Goal: Task Accomplishment & Management: Manage account settings

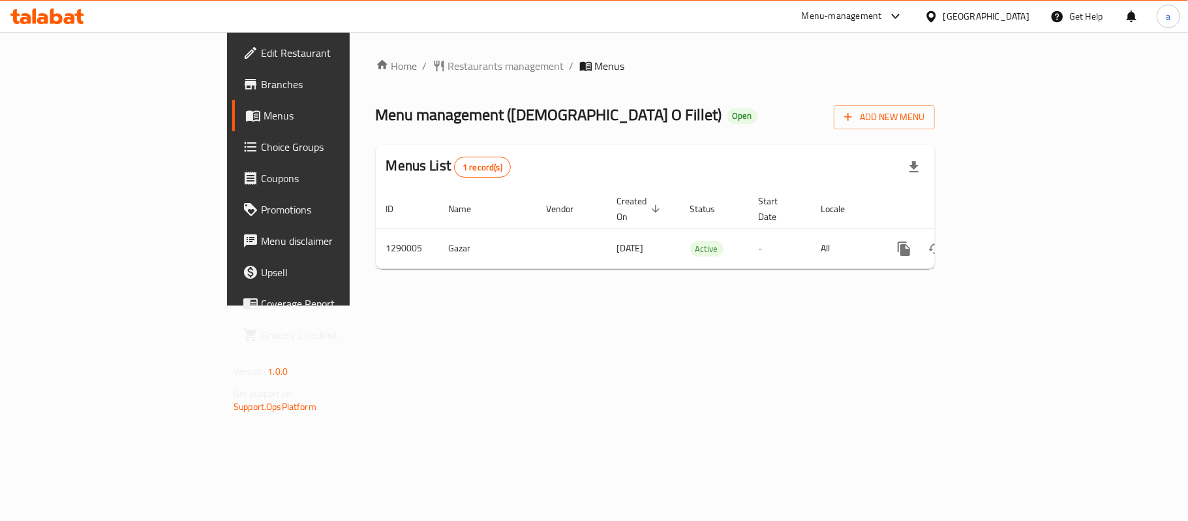
click at [1019, 18] on div "Oman" at bounding box center [986, 16] width 86 height 14
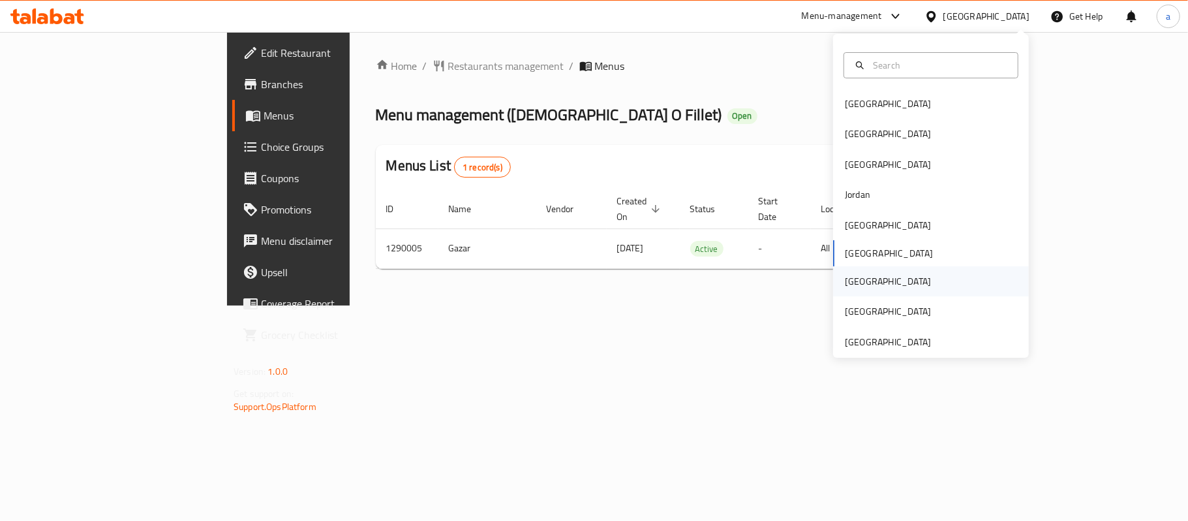
click at [854, 288] on div "[GEOGRAPHIC_DATA]" at bounding box center [887, 281] width 107 height 30
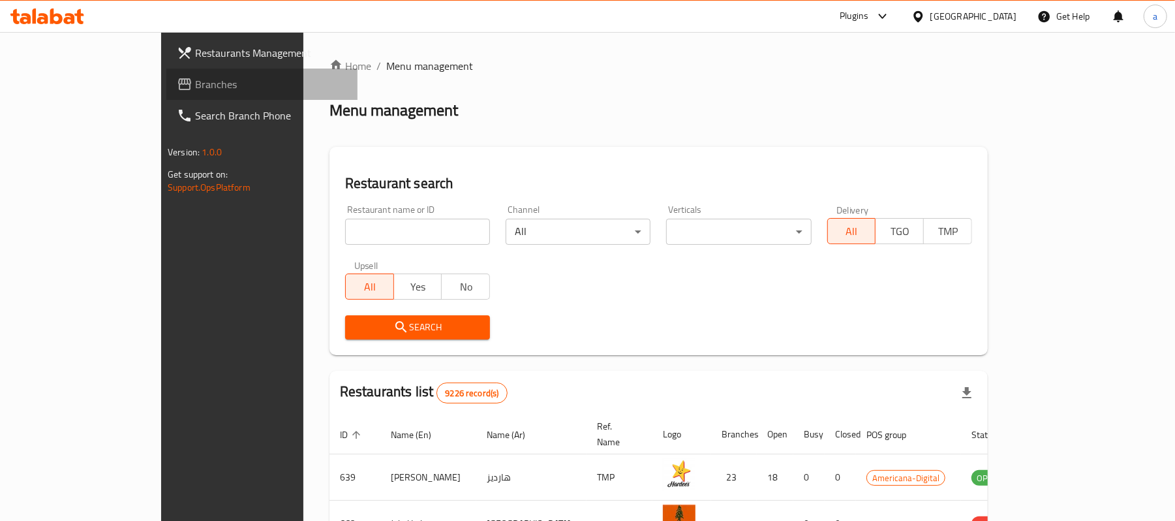
click at [195, 80] on span "Branches" at bounding box center [271, 84] width 152 height 16
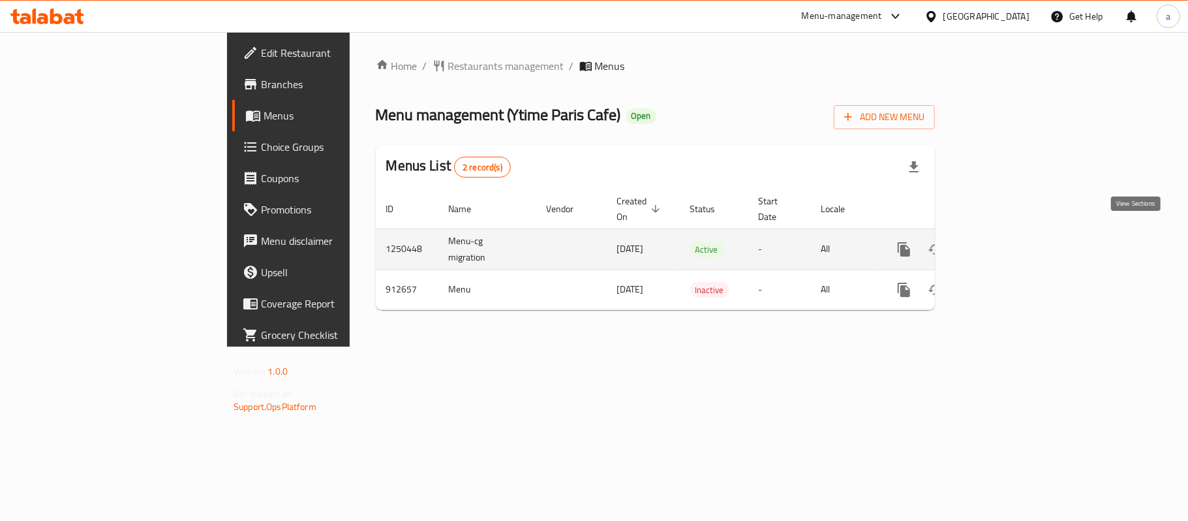
click at [1006, 241] on icon "enhanced table" at bounding box center [998, 249] width 16 height 16
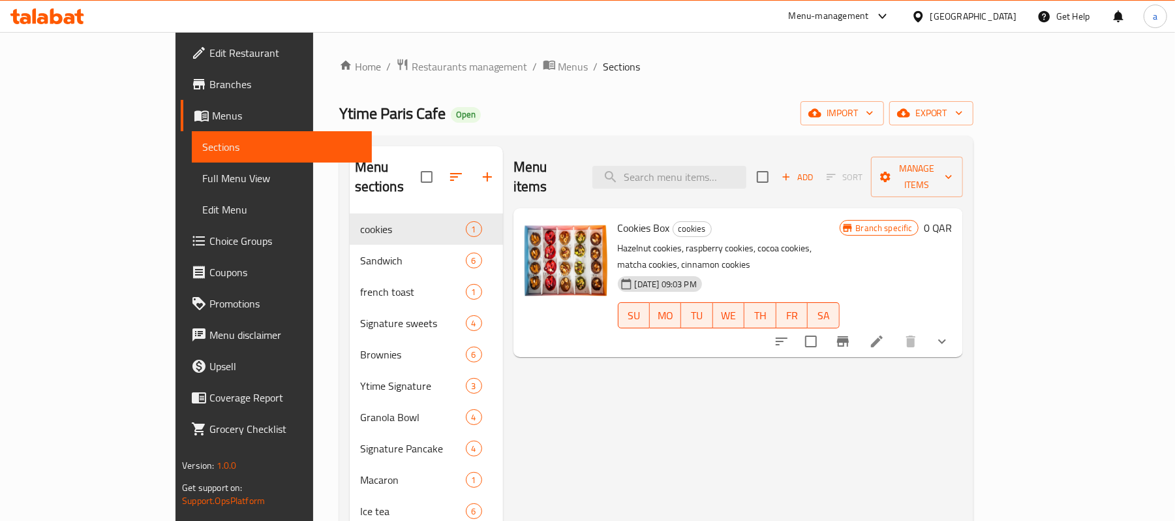
click at [212, 115] on span "Menus" at bounding box center [286, 116] width 149 height 16
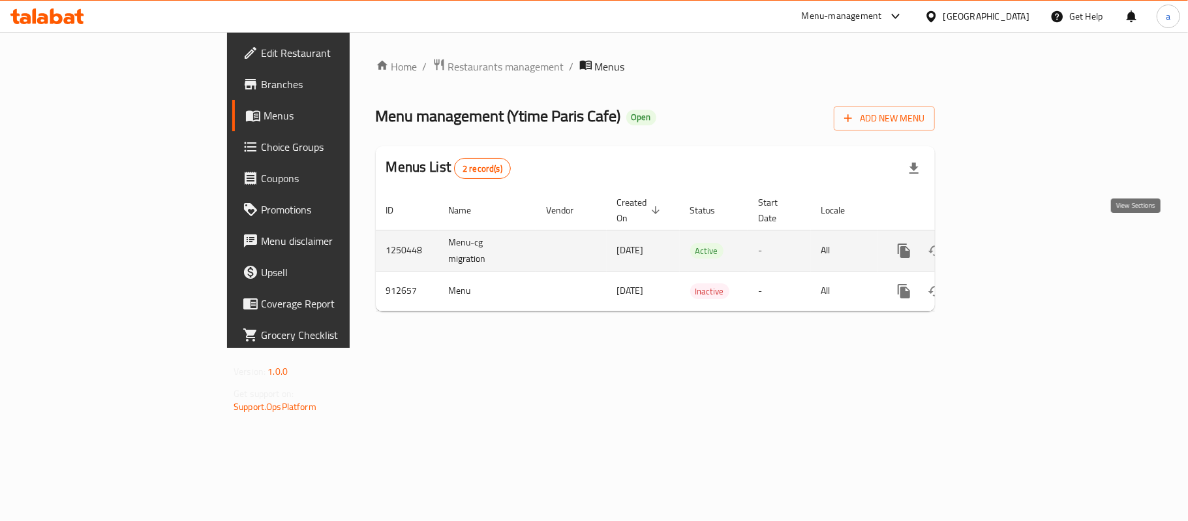
click at [1004, 245] on icon "enhanced table" at bounding box center [998, 251] width 12 height 12
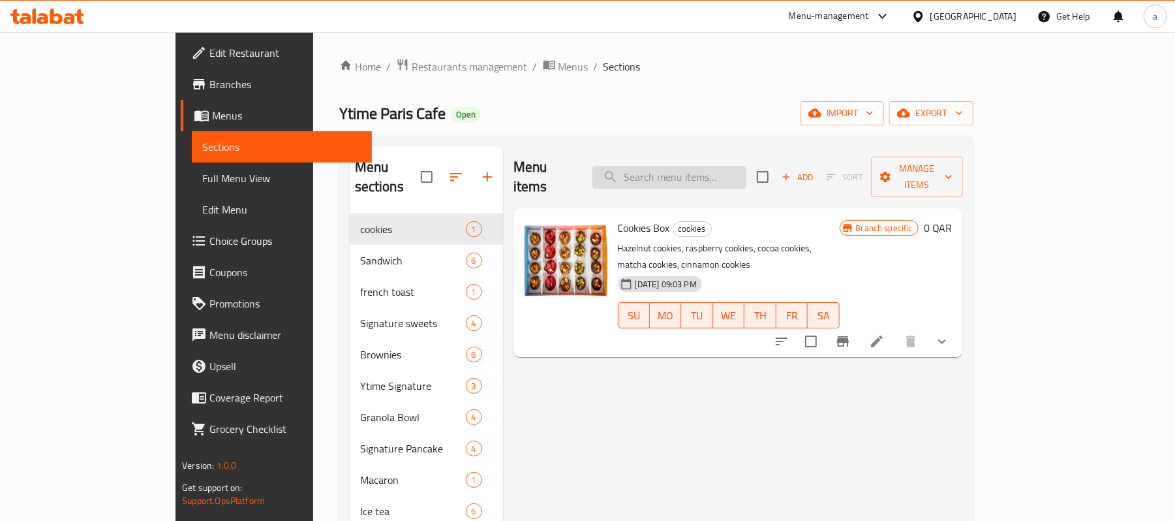
click at [707, 166] on input "search" at bounding box center [669, 177] width 154 height 23
paste input "Halloumi Smoked Toast Croissant"
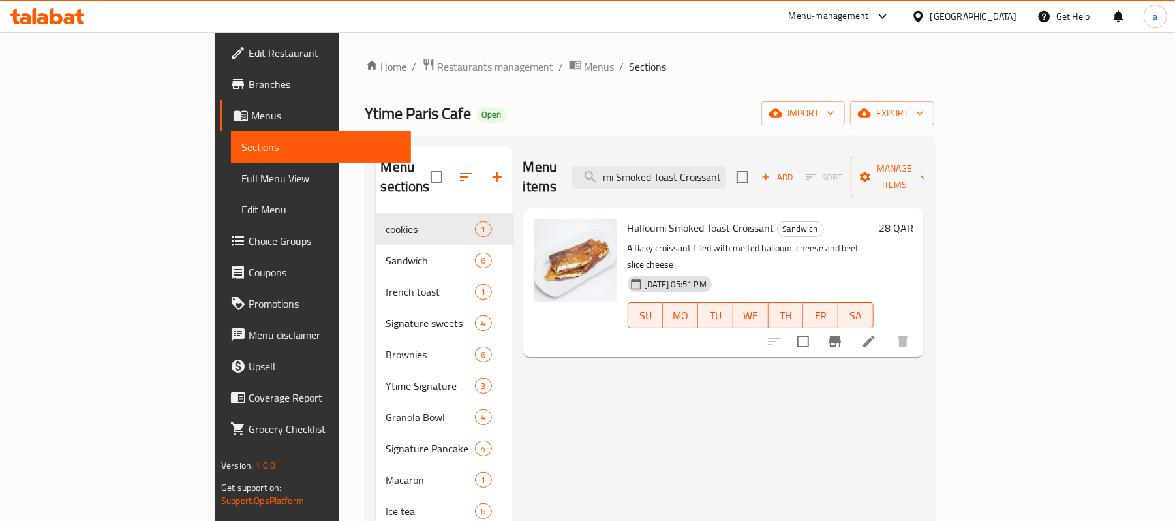
type input "Halloumi Smoked Toast Croissant"
click at [826, 240] on p "A flaky croissant filled with melted halloumi cheese and beef slice cheese" at bounding box center [751, 256] width 246 height 33
click at [682, 218] on span "Halloumi Smoked Toast Croissant" at bounding box center [701, 228] width 147 height 20
click at [877, 333] on icon at bounding box center [869, 341] width 16 height 16
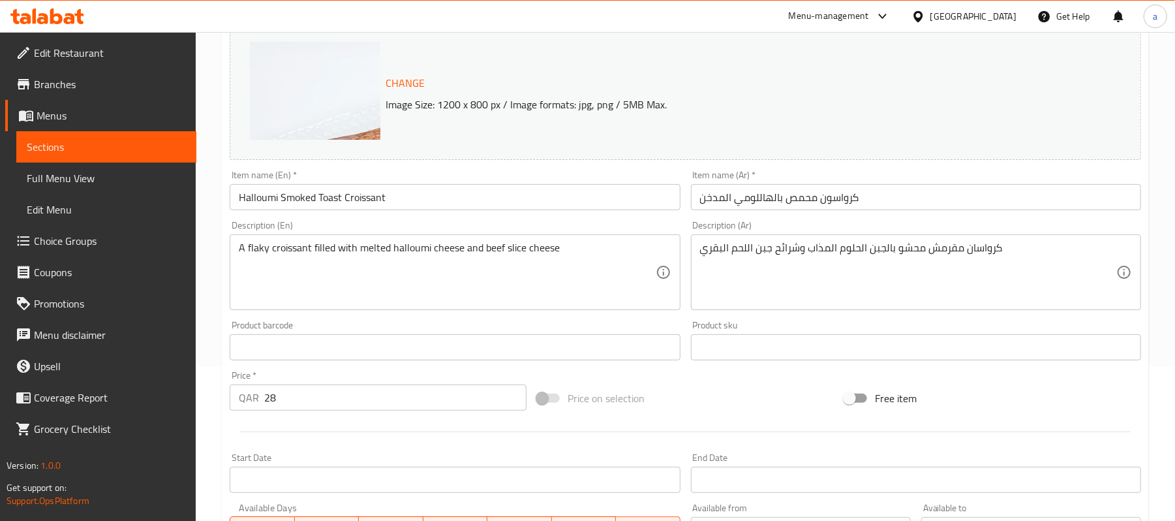
scroll to position [174, 0]
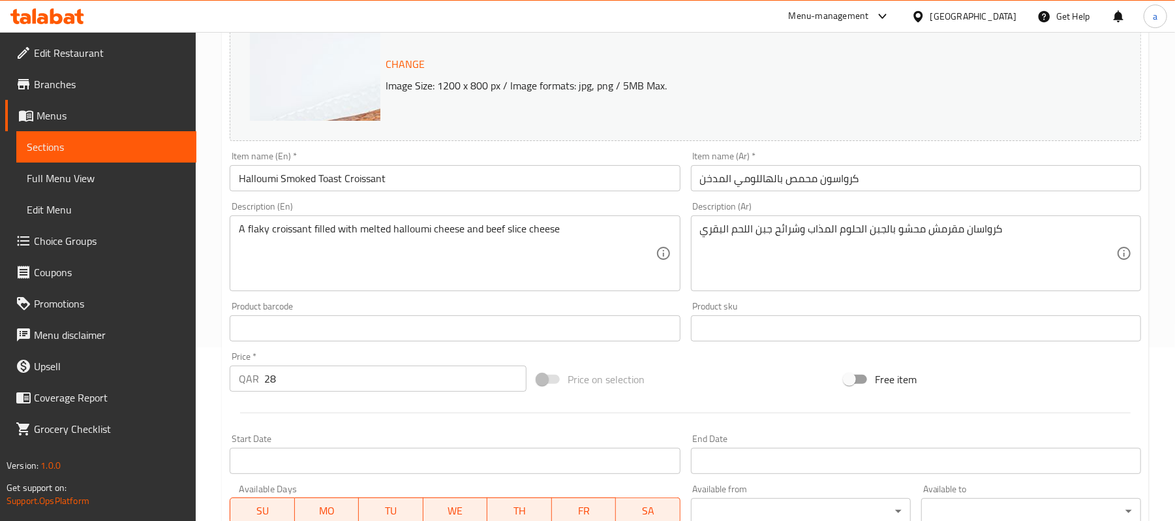
click at [759, 184] on input "كرواسون محمص بالهاللومي المدخن" at bounding box center [916, 178] width 450 height 26
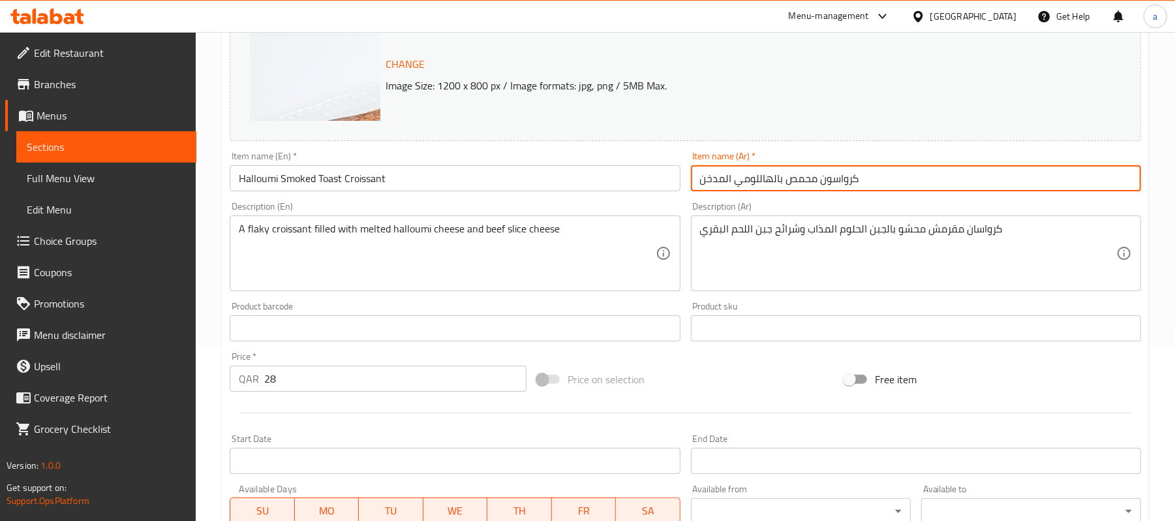
click at [759, 184] on input "كرواسون محمص بالهاللومي المدخن" at bounding box center [916, 178] width 450 height 26
click at [759, 230] on textarea "كرواسان مقرمش محشو بالجبن الحلوم المذاب وشرائح جبن اللحم البقري" at bounding box center [908, 253] width 416 height 62
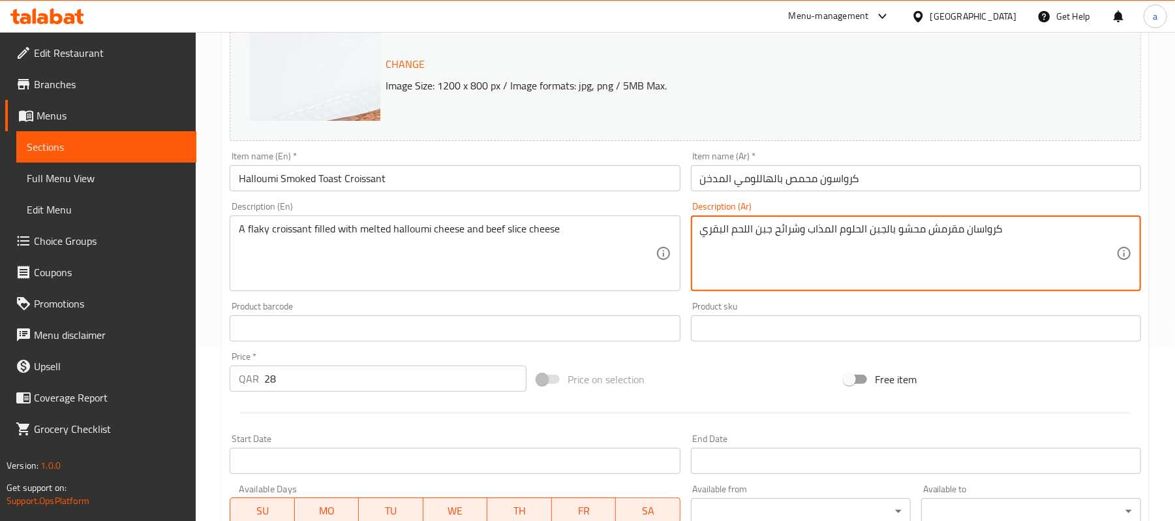
click at [759, 230] on textarea "كرواسان مقرمش محشو بالجبن الحلوم المذاب وشرائح جبن اللحم البقري" at bounding box center [908, 253] width 416 height 62
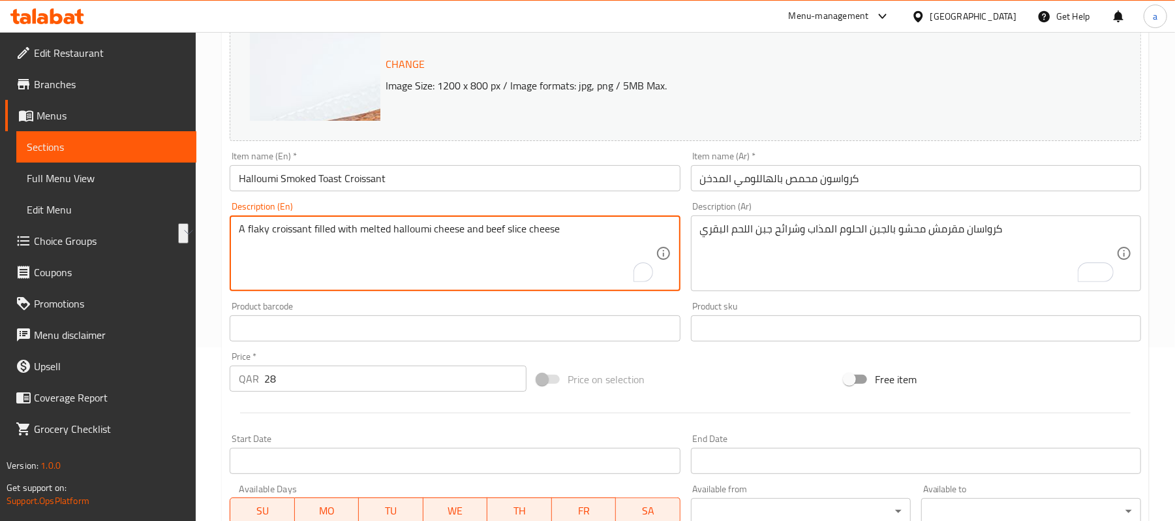
click at [483, 245] on textarea "A flaky croissant filled with melted halloumi cheese and beef slice cheese" at bounding box center [447, 253] width 416 height 62
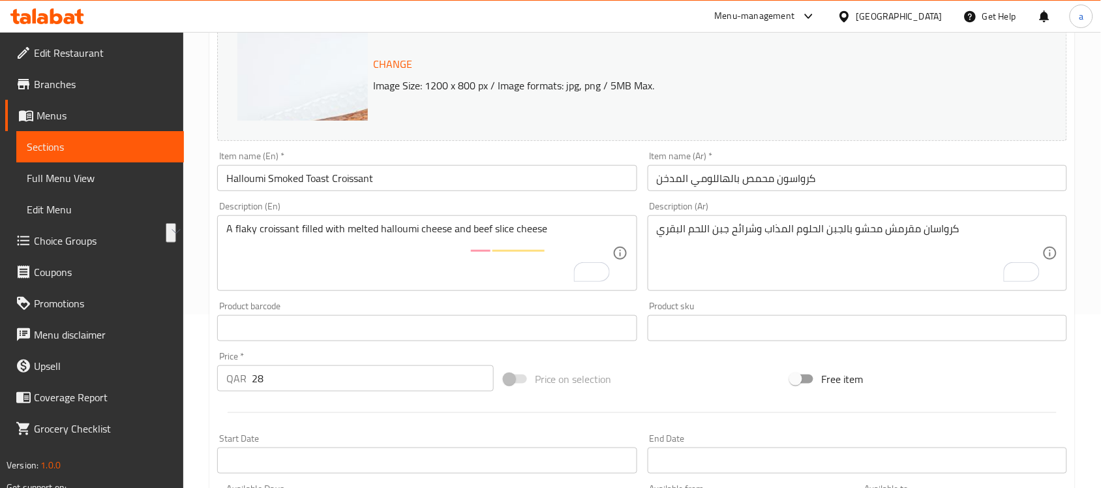
click at [691, 102] on div "Change Image Size: 1200 x 800 px / Image formats: jpg, png / 5MB Max." at bounding box center [642, 72] width 850 height 138
click at [62, 52] on span "Edit Restaurant" at bounding box center [104, 53] width 140 height 16
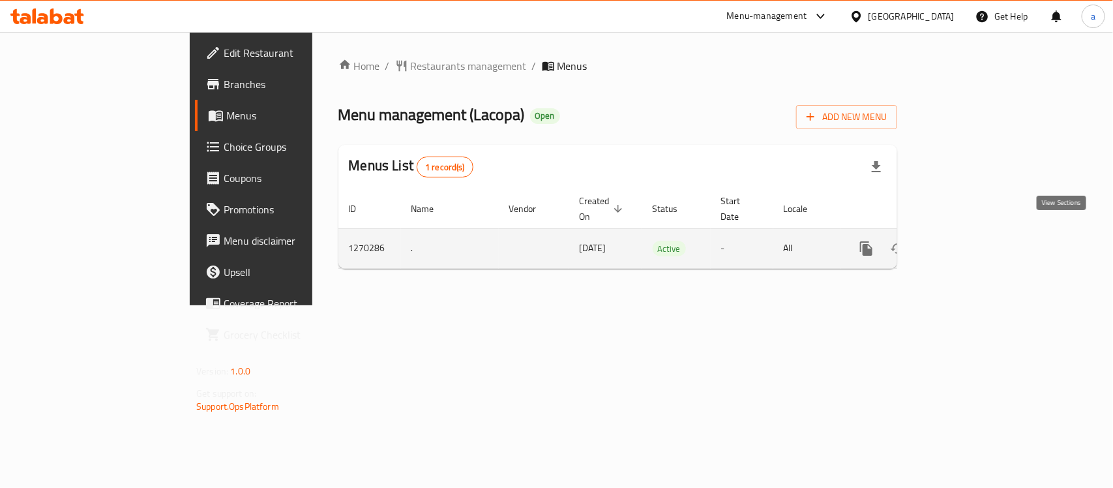
click at [969, 241] on icon "enhanced table" at bounding box center [961, 249] width 16 height 16
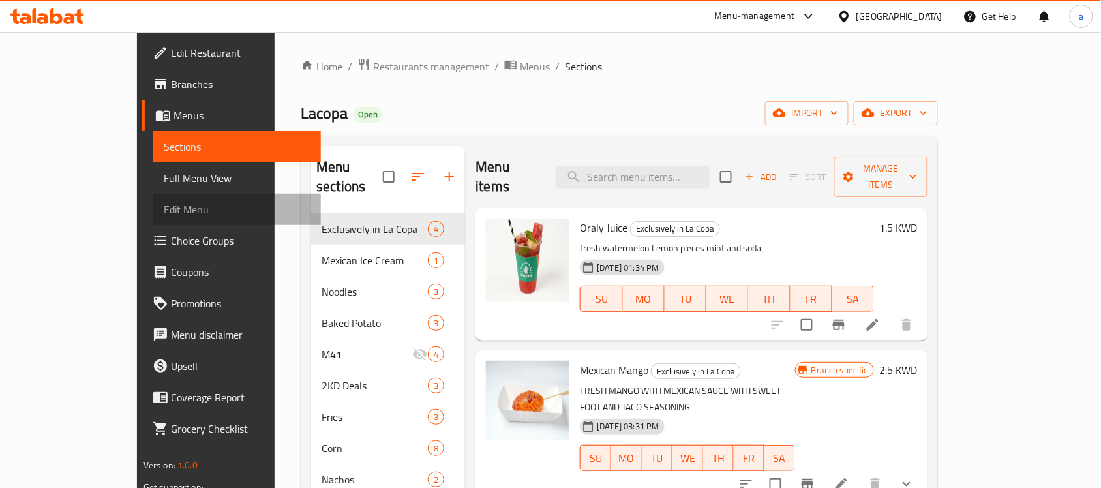
click at [153, 217] on link "Edit Menu" at bounding box center [237, 209] width 168 height 31
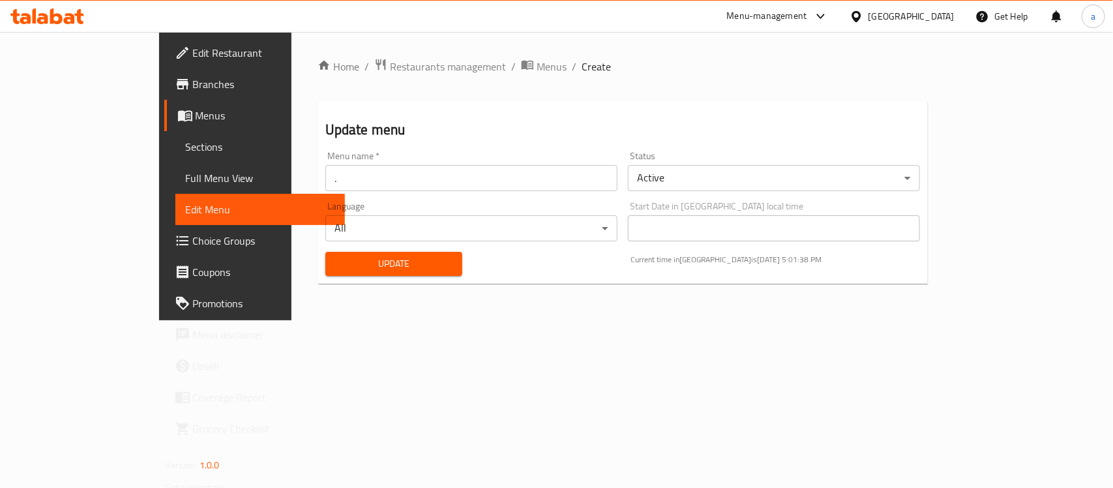
click at [196, 110] on span "Menus" at bounding box center [265, 116] width 139 height 16
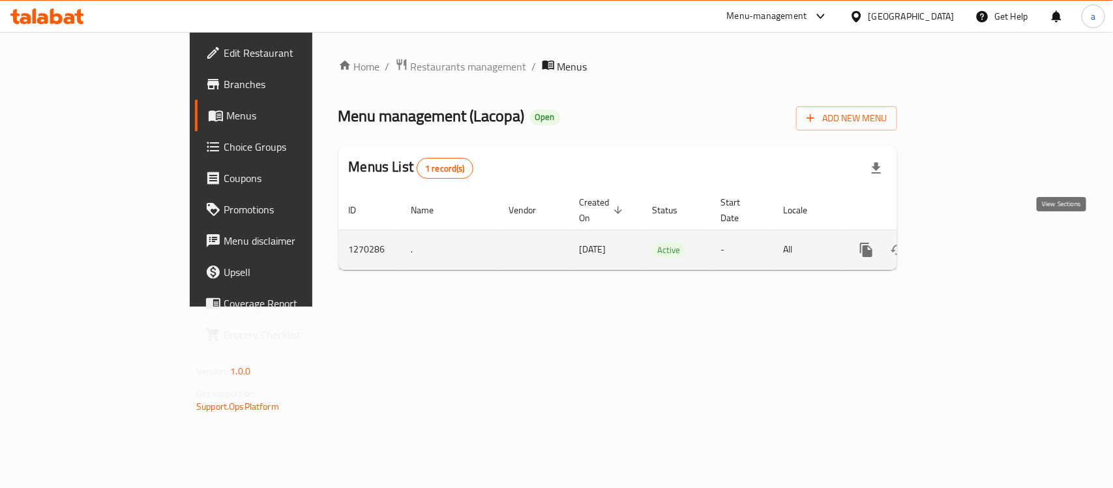
click at [969, 242] on icon "enhanced table" at bounding box center [961, 250] width 16 height 16
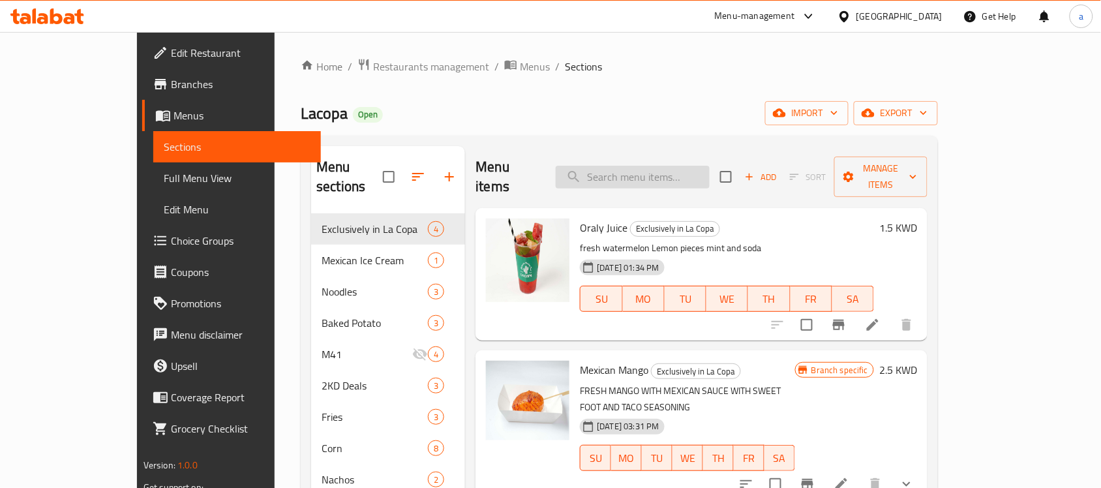
click at [653, 167] on input "search" at bounding box center [633, 177] width 154 height 23
paste input "Hot Sauce"
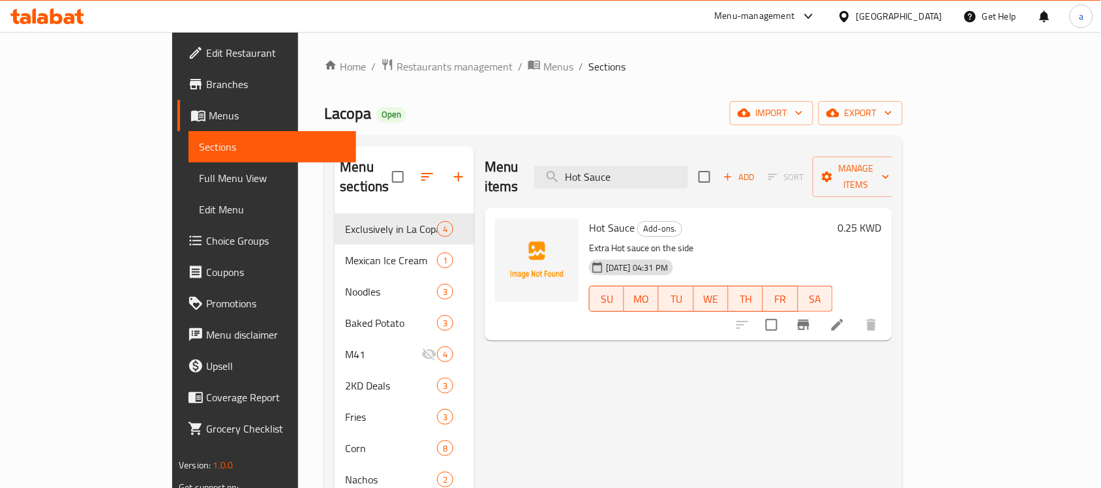
type input "Hot Sauce"
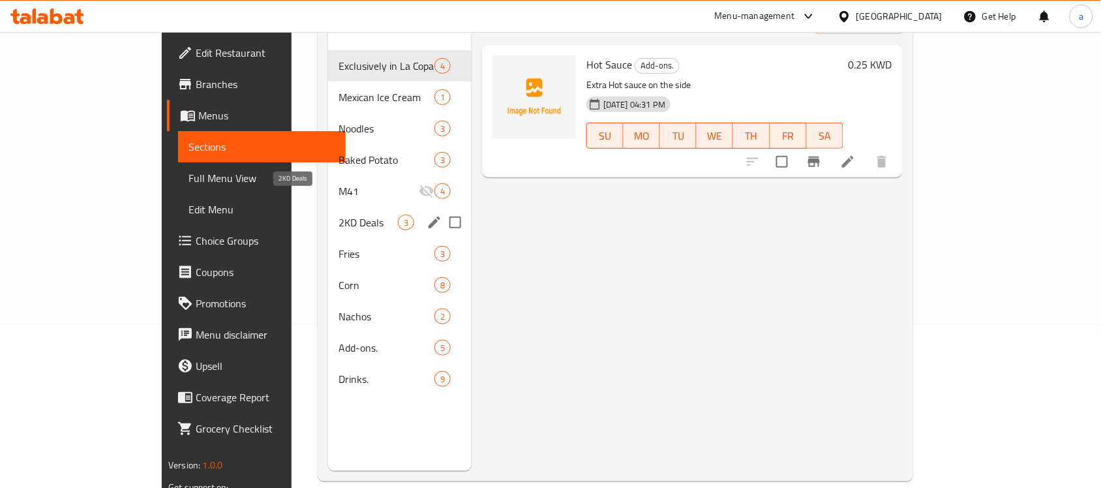
scroll to position [82, 0]
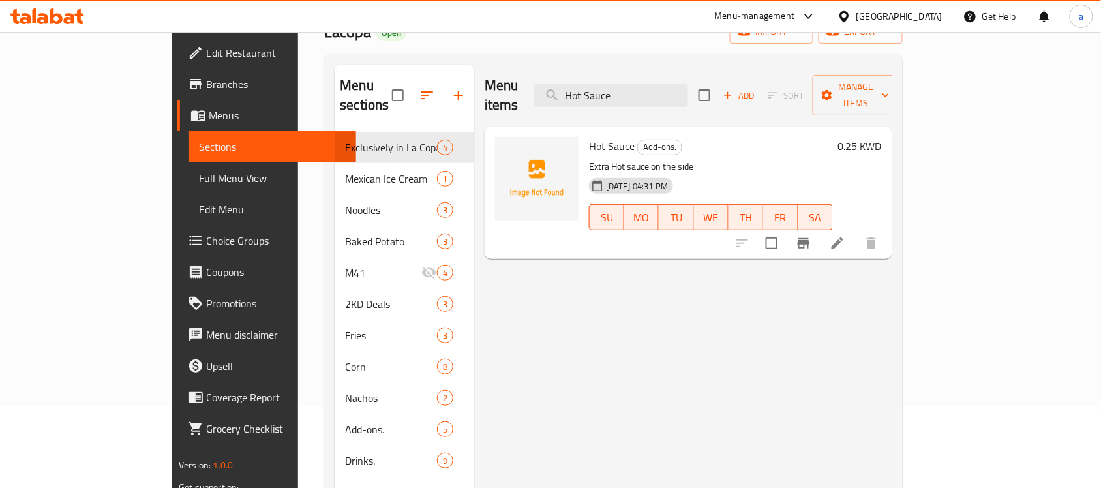
click at [931, 14] on div "Kuwait" at bounding box center [899, 16] width 86 height 14
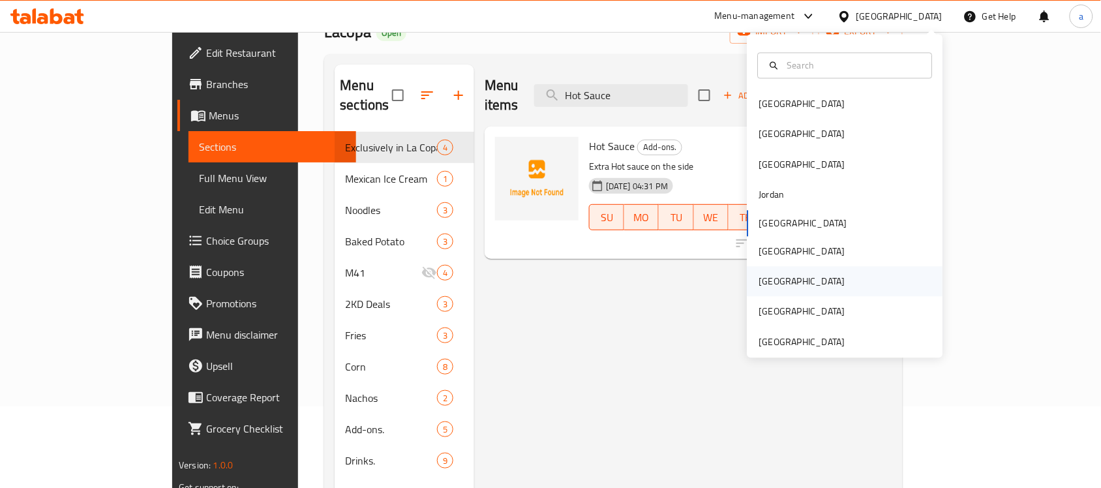
click at [767, 282] on div "[GEOGRAPHIC_DATA]" at bounding box center [802, 282] width 86 height 14
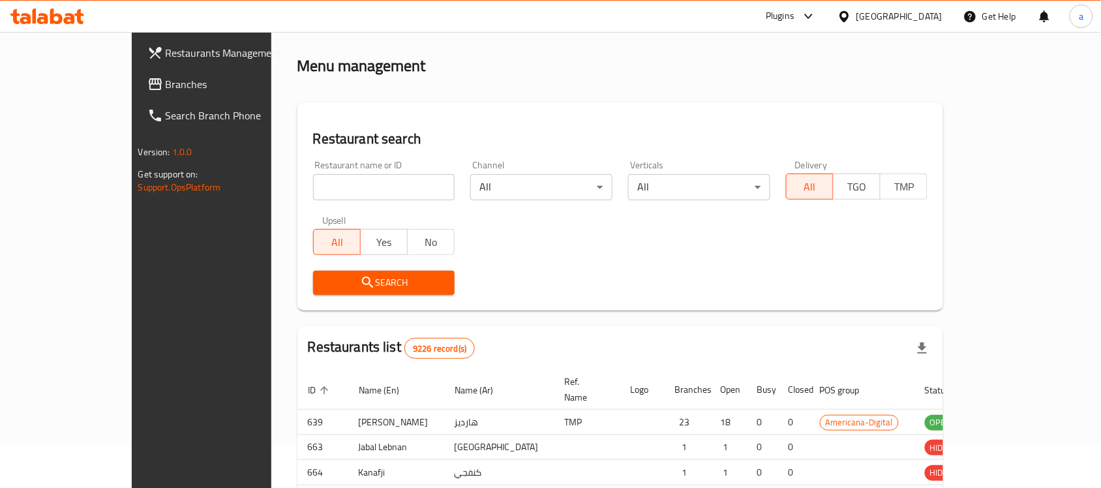
scroll to position [82, 0]
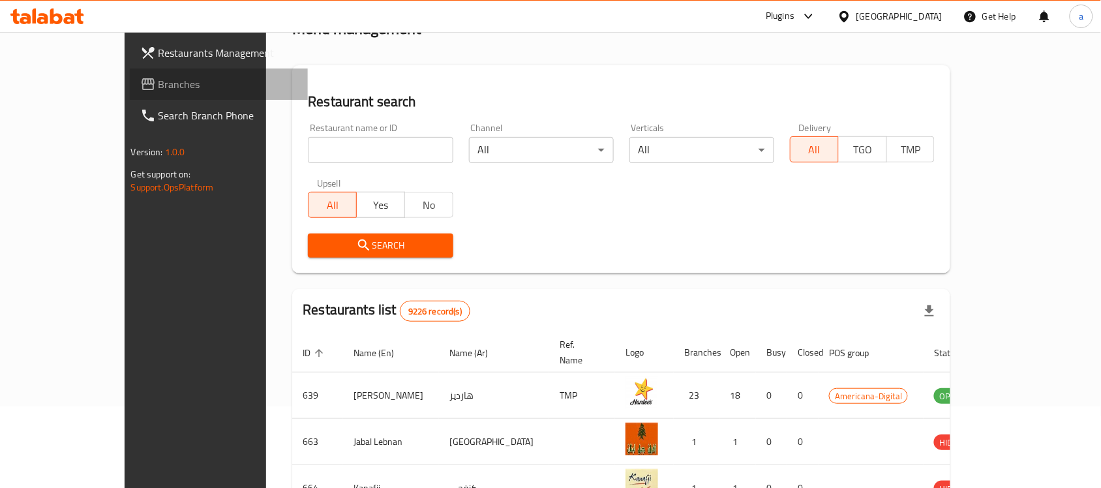
click at [159, 83] on span "Branches" at bounding box center [229, 84] width 140 height 16
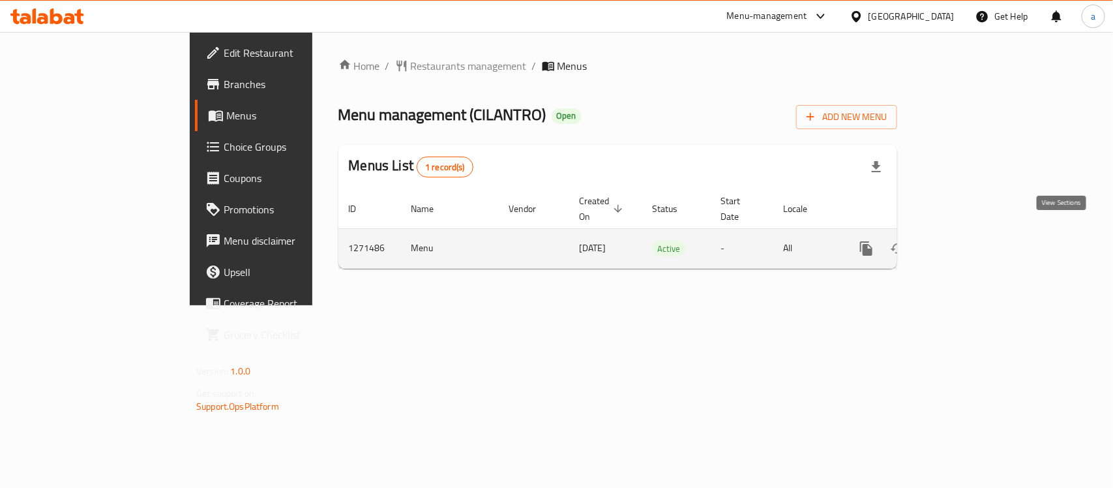
click at [967, 243] on icon "enhanced table" at bounding box center [961, 249] width 12 height 12
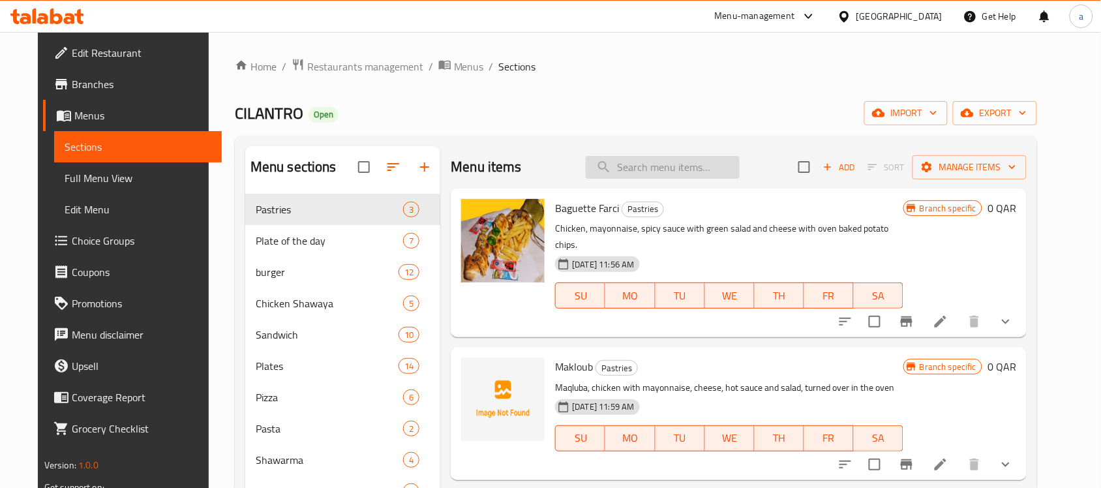
click at [719, 174] on input "search" at bounding box center [663, 167] width 154 height 23
paste input "Half Chicken Shawaya ( Tunisian Test )"
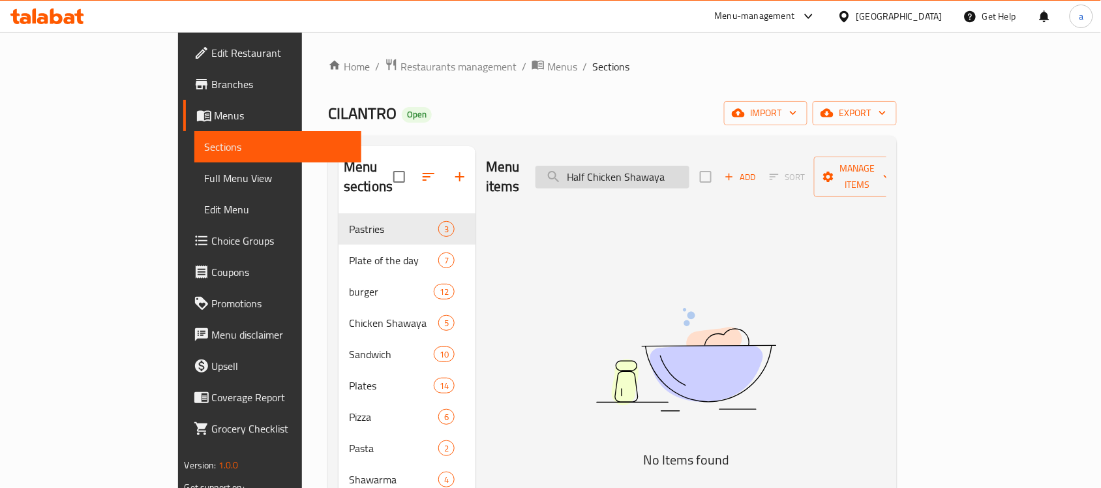
type input "Half Chicken Shawaya"
click at [215, 112] on span "Menus" at bounding box center [283, 116] width 137 height 16
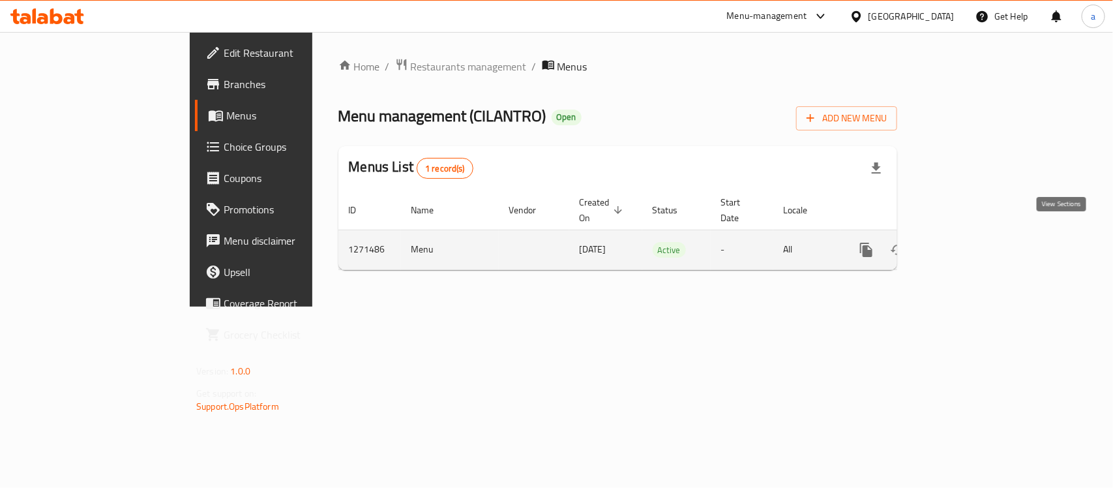
click at [969, 242] on icon "enhanced table" at bounding box center [961, 250] width 16 height 16
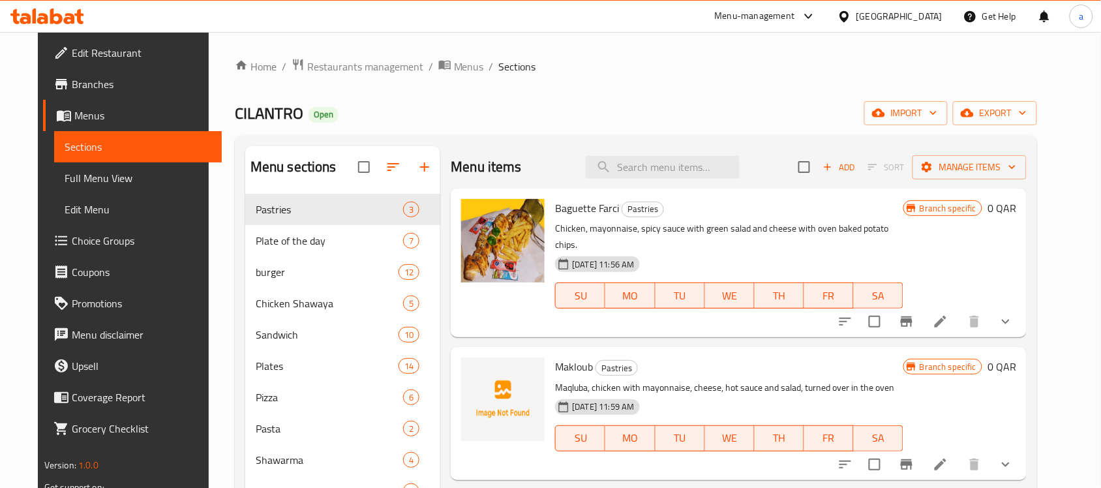
click at [646, 180] on div "Menu items Add Sort Manage items" at bounding box center [739, 167] width 576 height 42
click at [662, 168] on input "search" at bounding box center [663, 167] width 154 height 23
paste input "Half Chicken Shawaya ( Tunisian Test )"
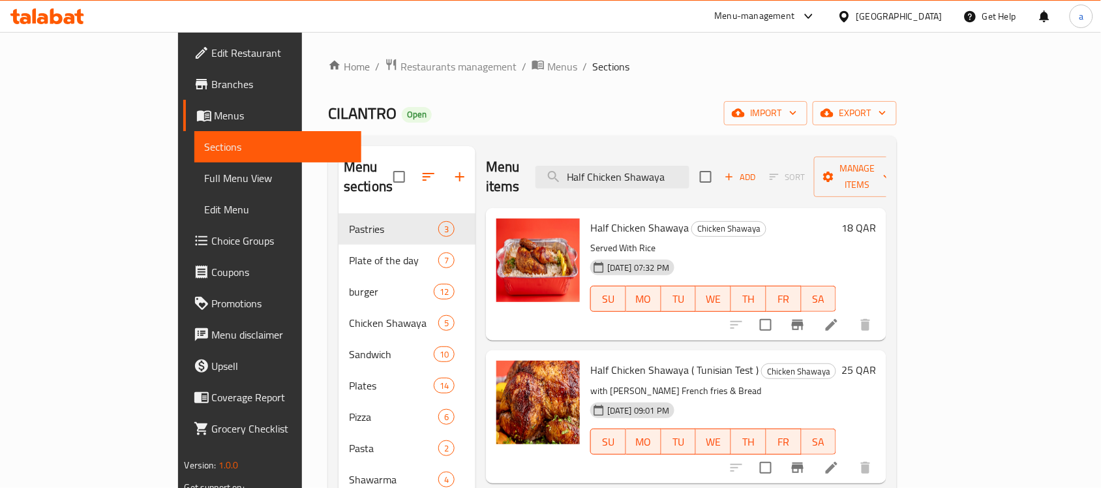
type input "Half Chicken Shawaya"
click at [639, 360] on span "Half Chicken Shawaya ( Tunisian Test )" at bounding box center [674, 370] width 168 height 20
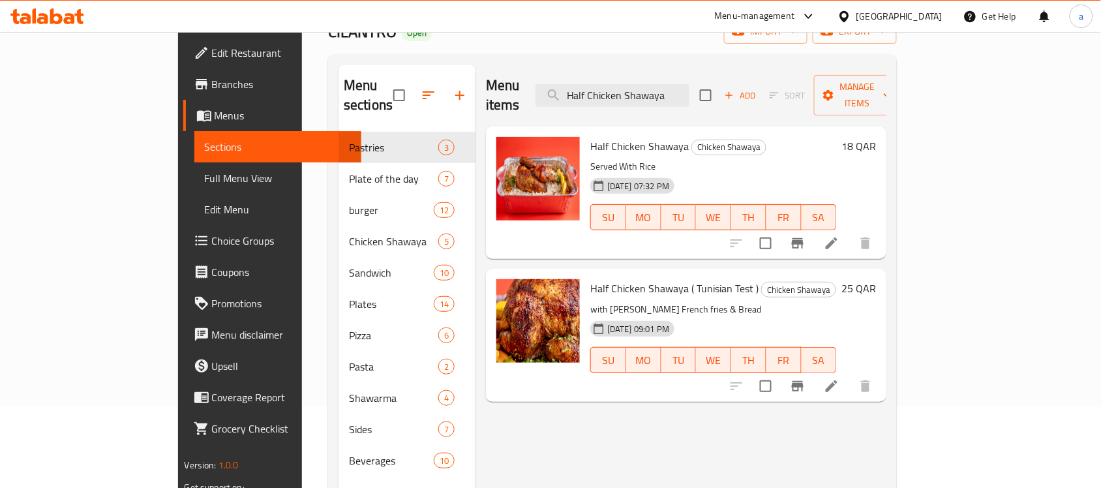
click at [850, 376] on li at bounding box center [831, 385] width 37 height 23
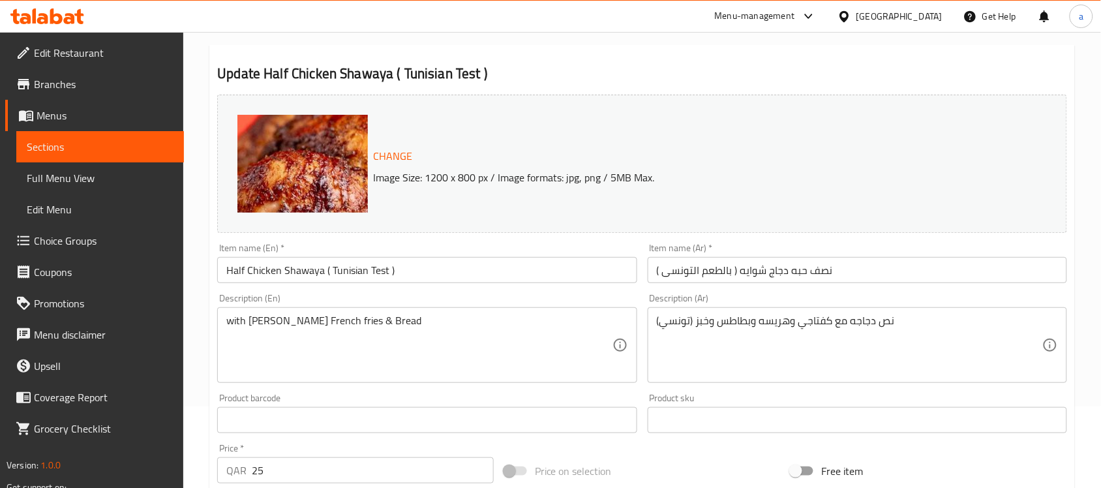
scroll to position [163, 0]
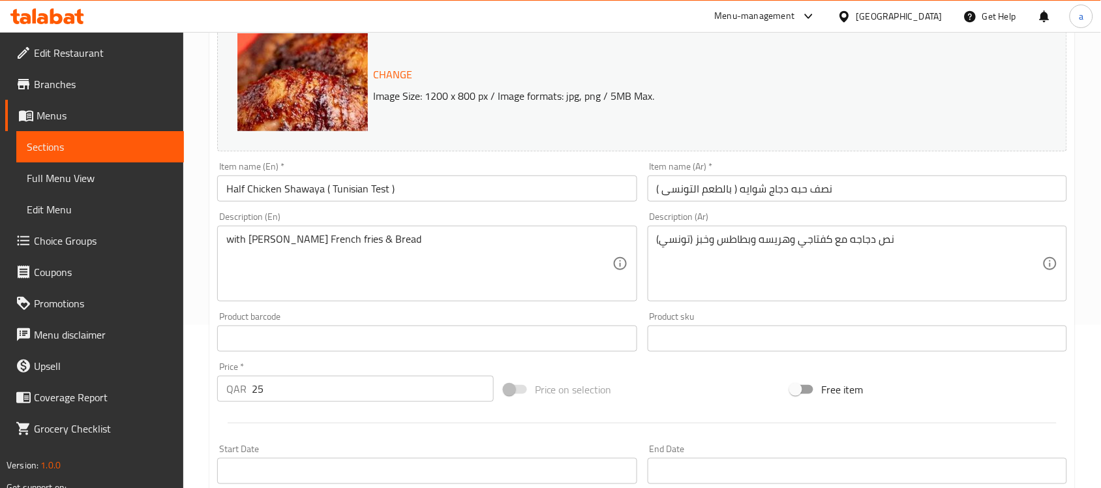
click at [748, 192] on input "نصف حبه دجاج شوايه ( بالطعم التونسى )" at bounding box center [857, 188] width 419 height 26
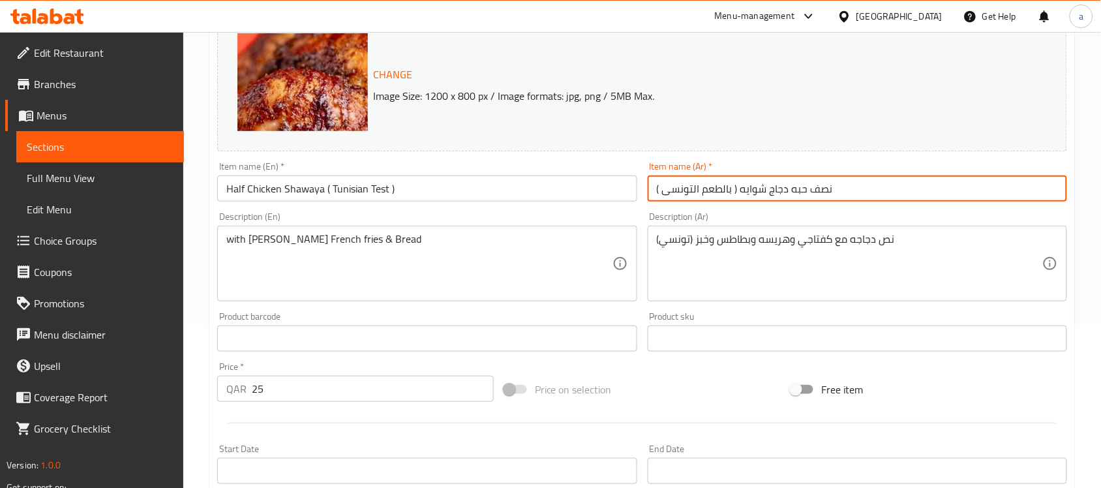
click at [748, 192] on input "نصف حبه دجاج شوايه ( بالطعم التونسى )" at bounding box center [857, 188] width 419 height 26
click at [348, 184] on input "Half Chicken Shawaya ( Tunisian Test )" at bounding box center [426, 188] width 419 height 26
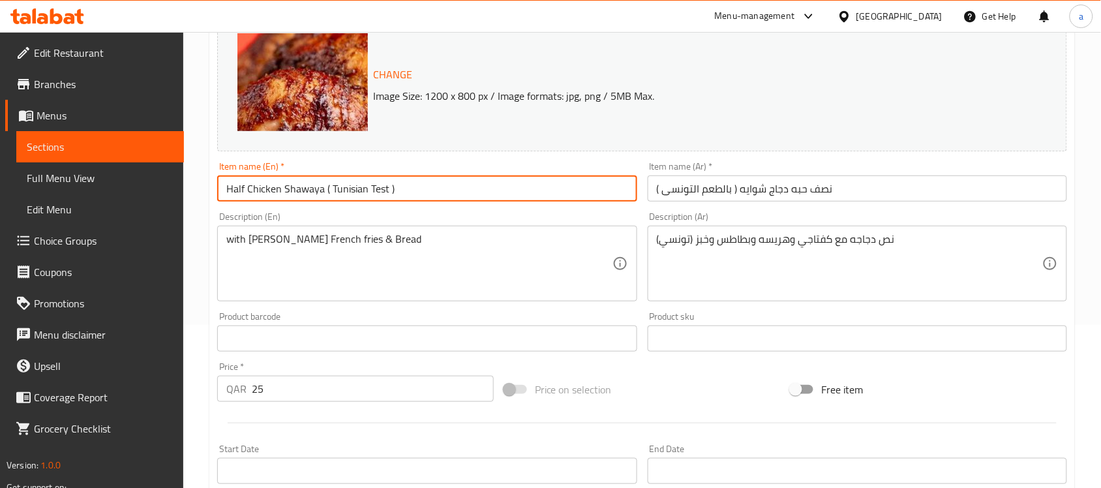
click at [348, 184] on input "Half Chicken Shawaya ( Tunisian Test )" at bounding box center [426, 188] width 419 height 26
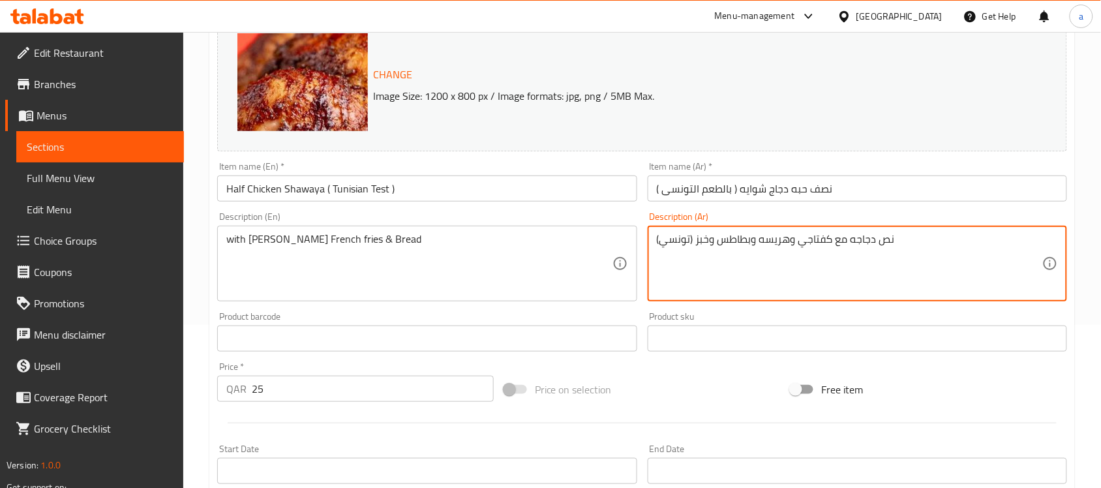
click at [725, 235] on textarea "نص دجاجه مع كفتاجي وهريسه وبطاطس وخبز (تونسي)" at bounding box center [850, 264] width 386 height 62
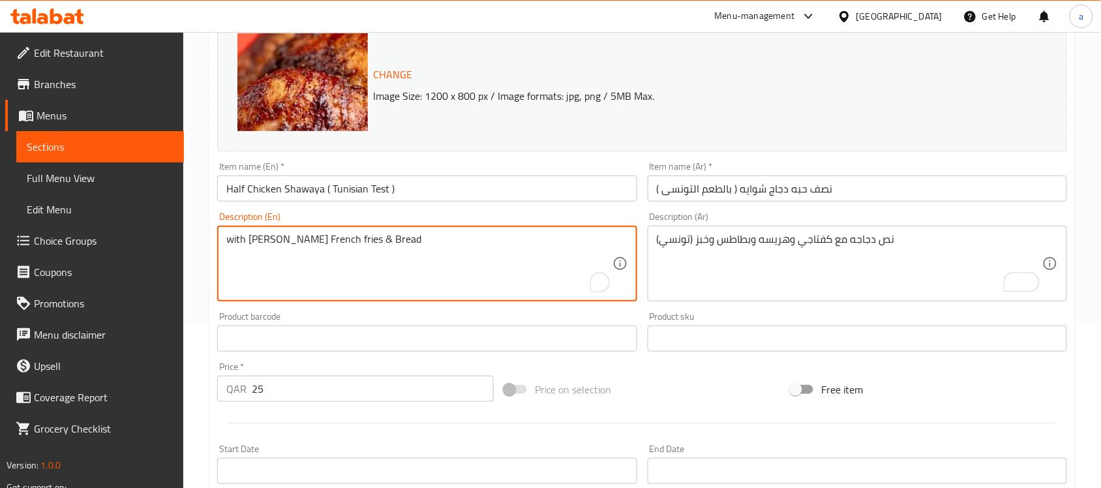
click at [389, 249] on textarea "with Keftaji Haressa French fries & Bread" at bounding box center [419, 264] width 386 height 62
click at [940, 17] on div "[GEOGRAPHIC_DATA]" at bounding box center [899, 16] width 86 height 14
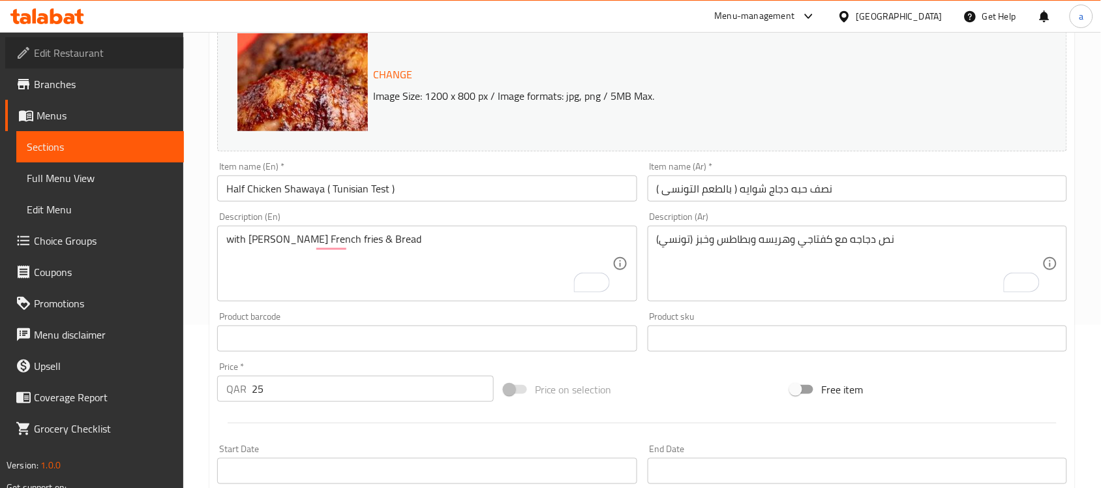
click at [62, 41] on link "Edit Restaurant" at bounding box center [94, 52] width 179 height 31
